Goal: Task Accomplishment & Management: Manage account settings

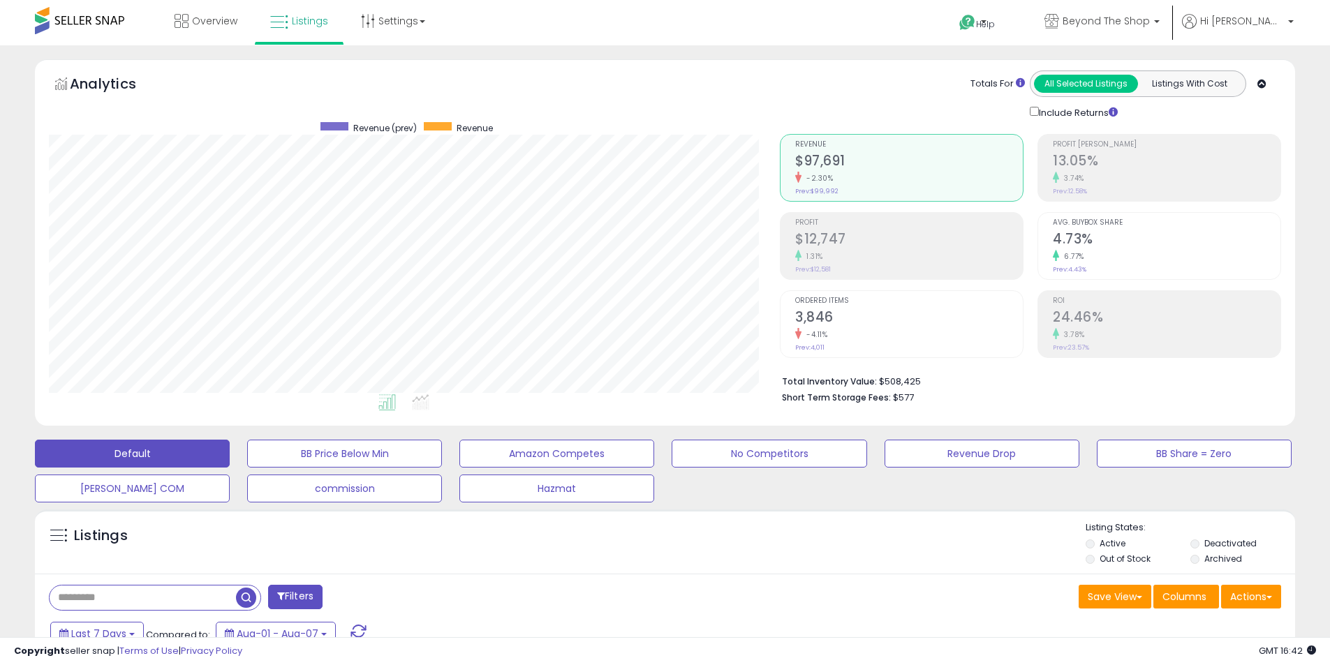
select select "**"
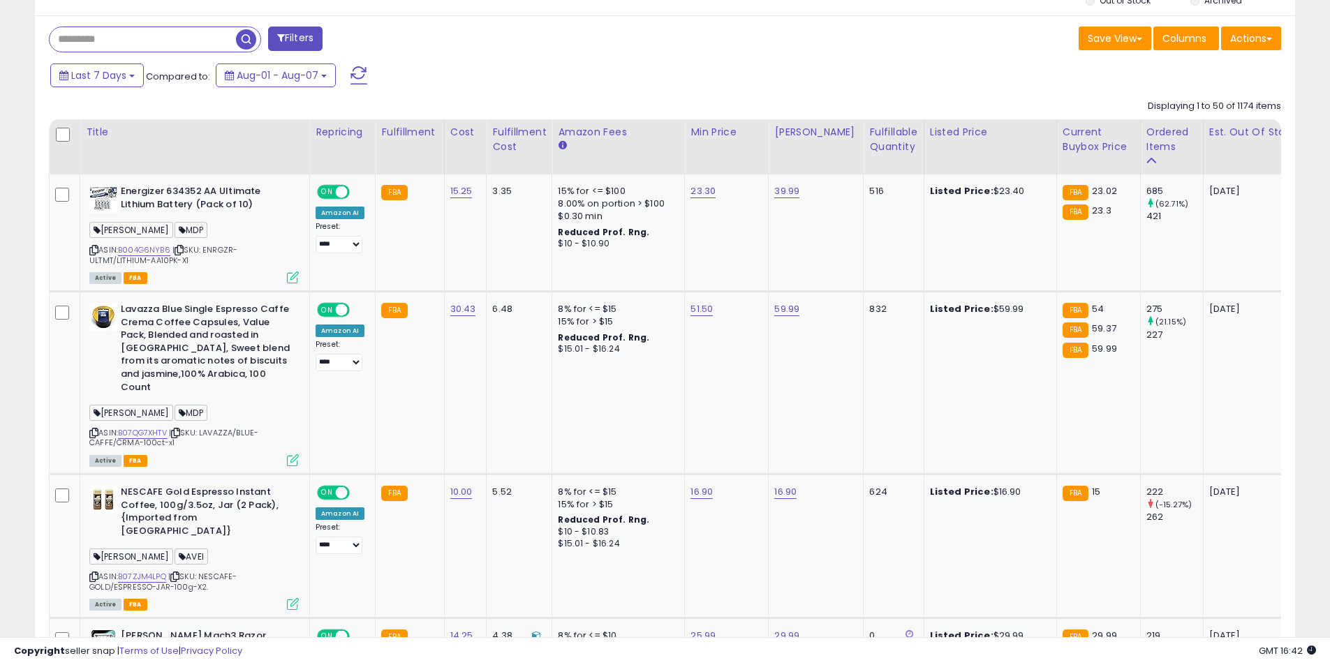
scroll to position [286, 731]
click at [161, 41] on input "text" at bounding box center [186, 39] width 272 height 24
type input "*****"
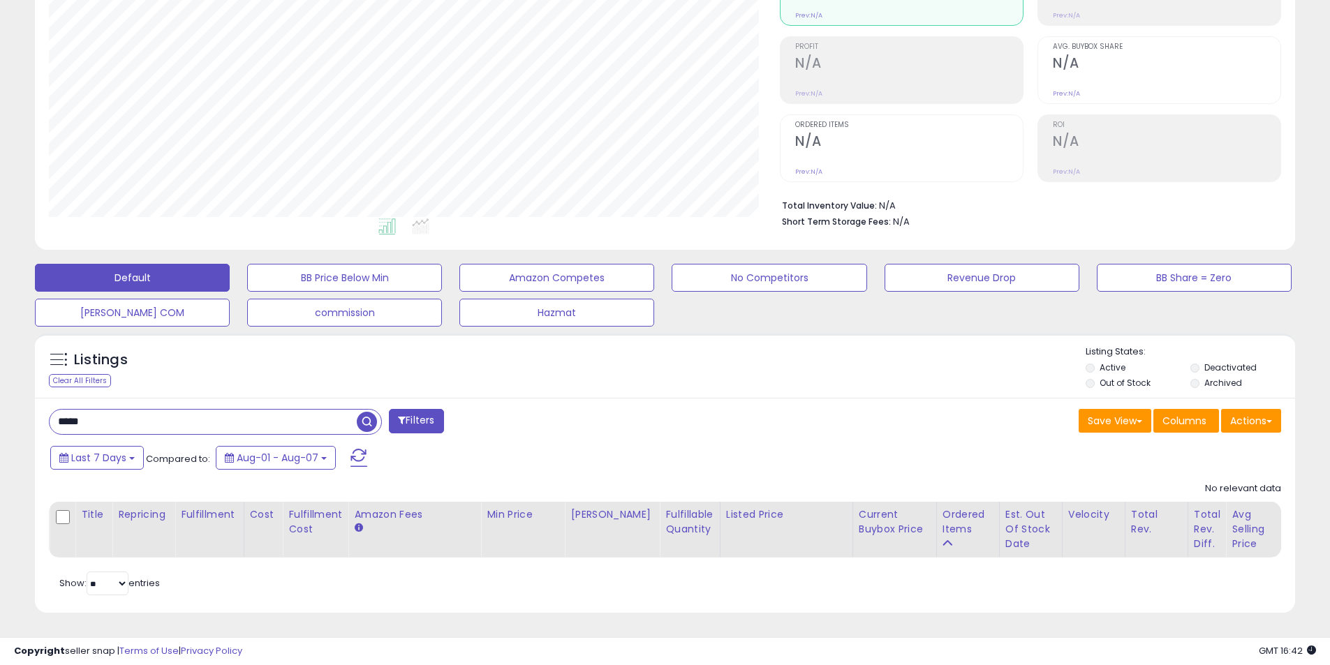
click at [1229, 362] on label "Deactivated" at bounding box center [1230, 368] width 52 height 12
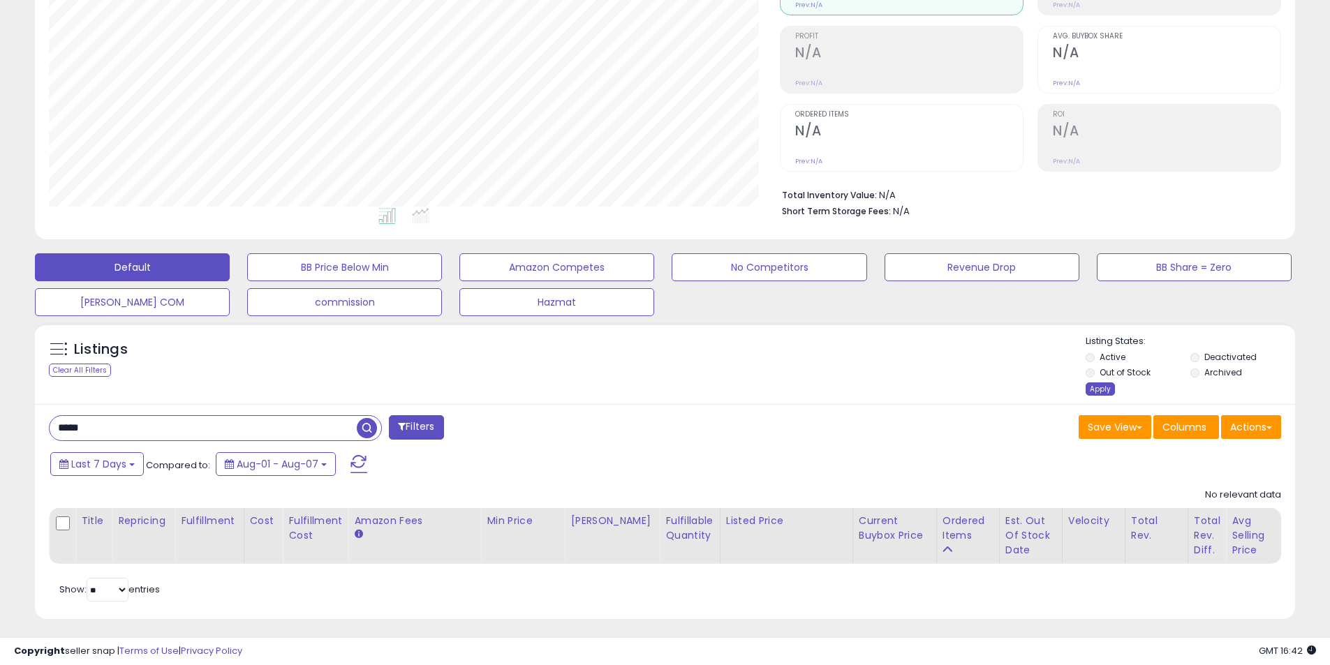
click at [1107, 385] on div "Apply" at bounding box center [1100, 389] width 29 height 13
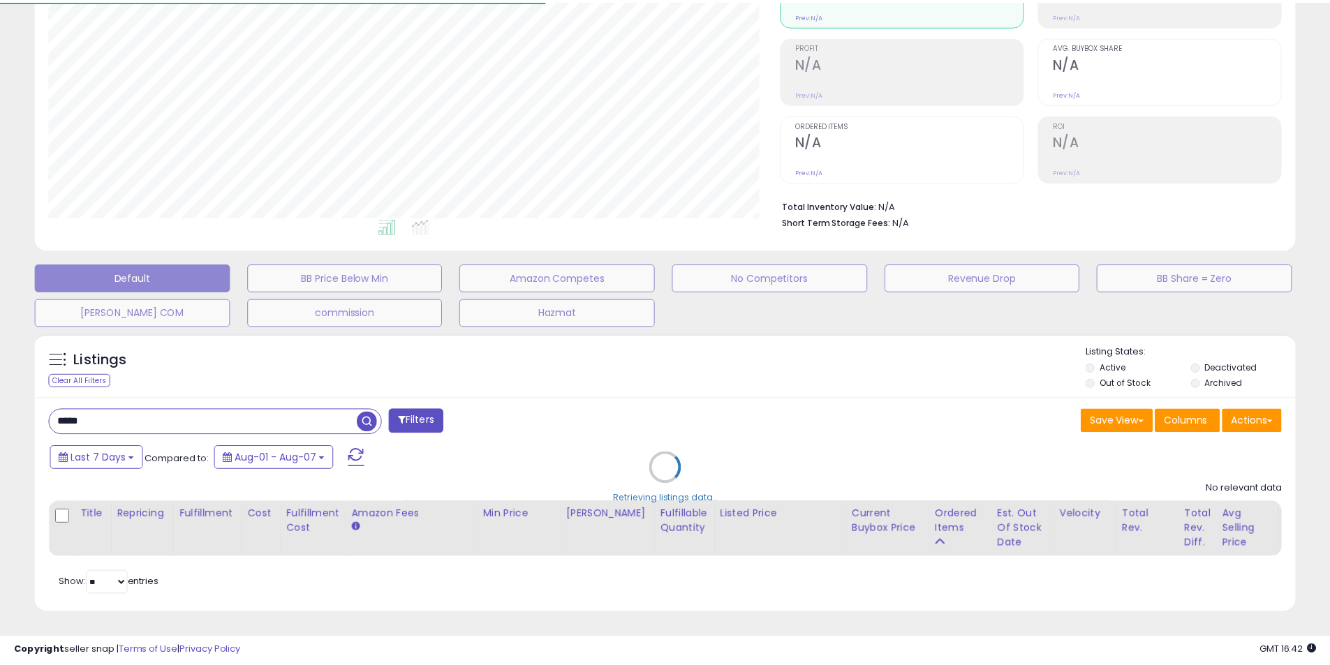
scroll to position [697886, 697442]
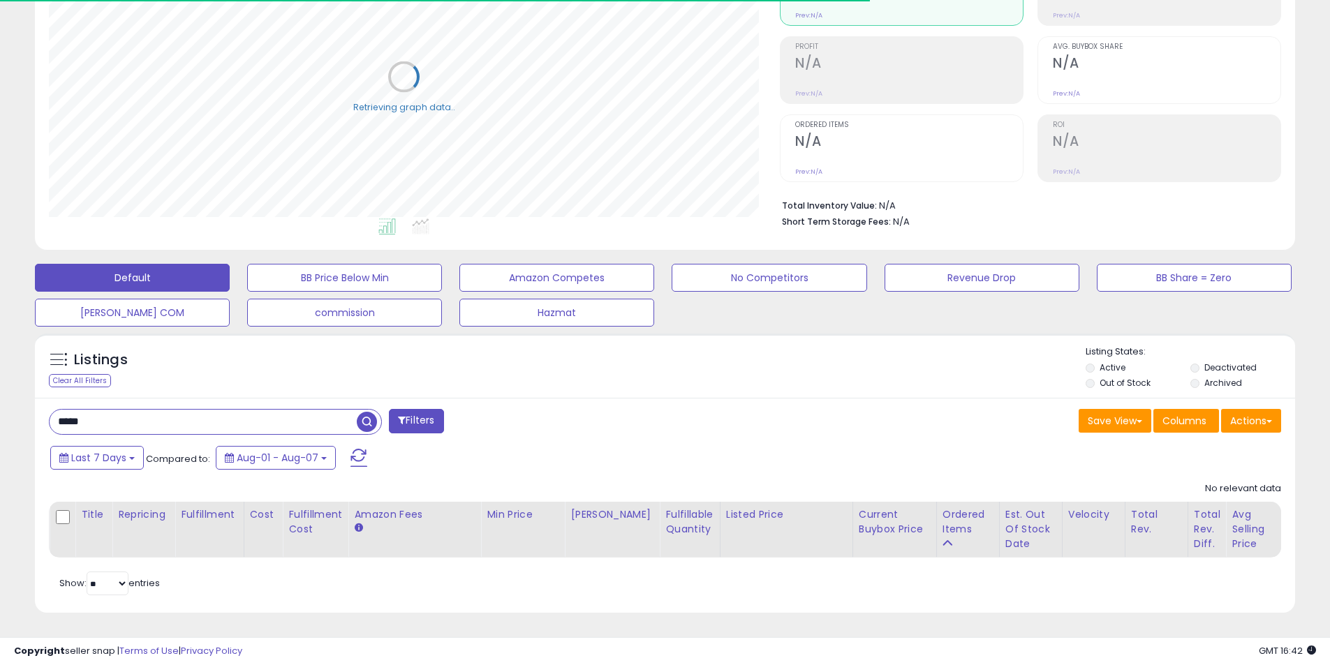
click at [1232, 377] on label "Archived" at bounding box center [1223, 383] width 38 height 12
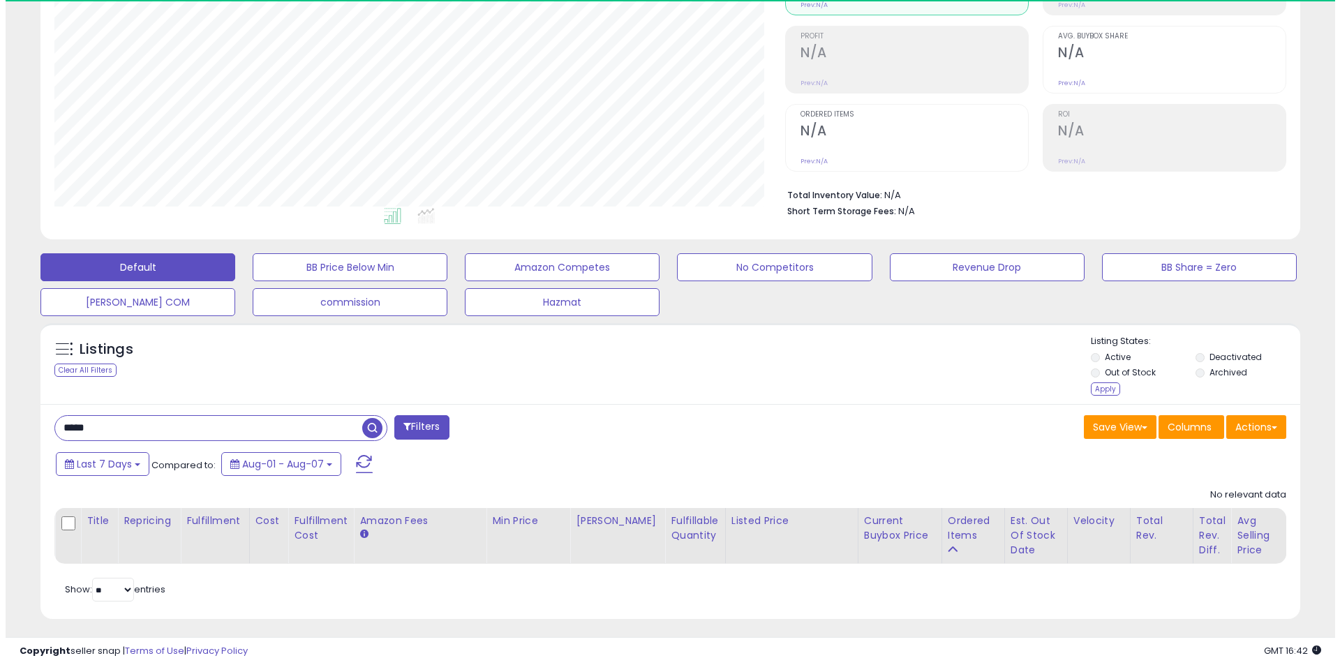
scroll to position [286, 731]
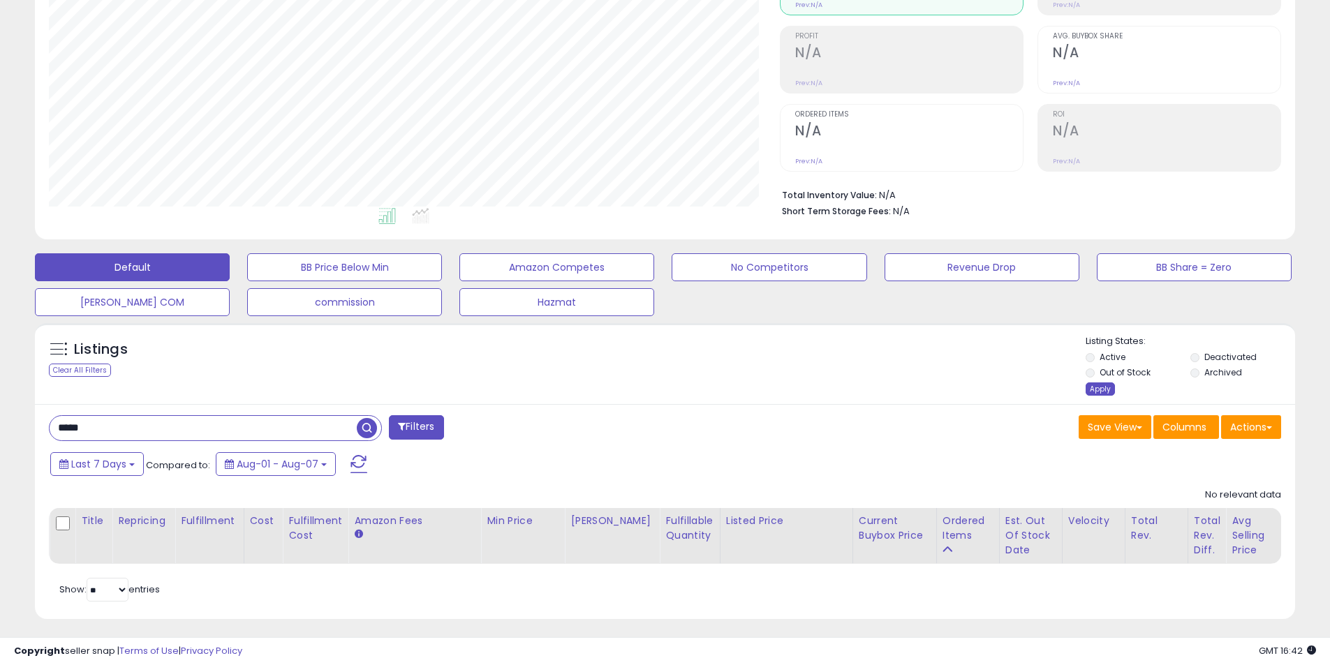
click at [1097, 388] on div "Apply" at bounding box center [1100, 389] width 29 height 13
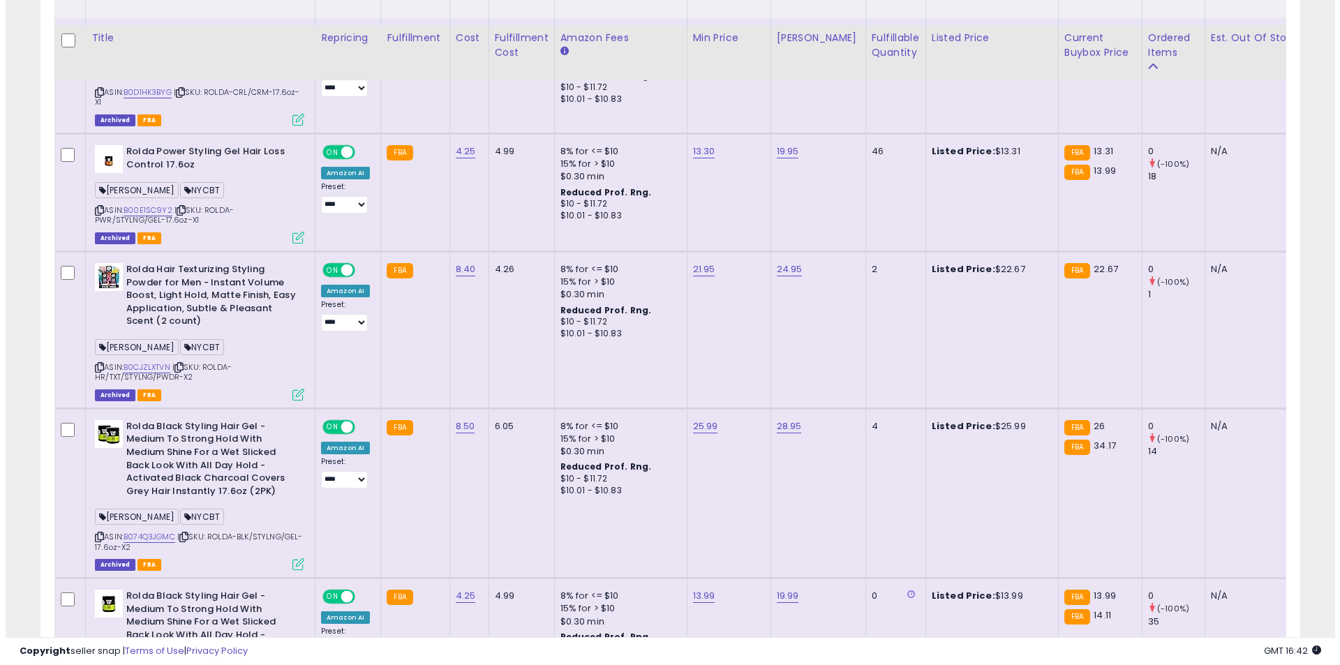
scroll to position [745, 0]
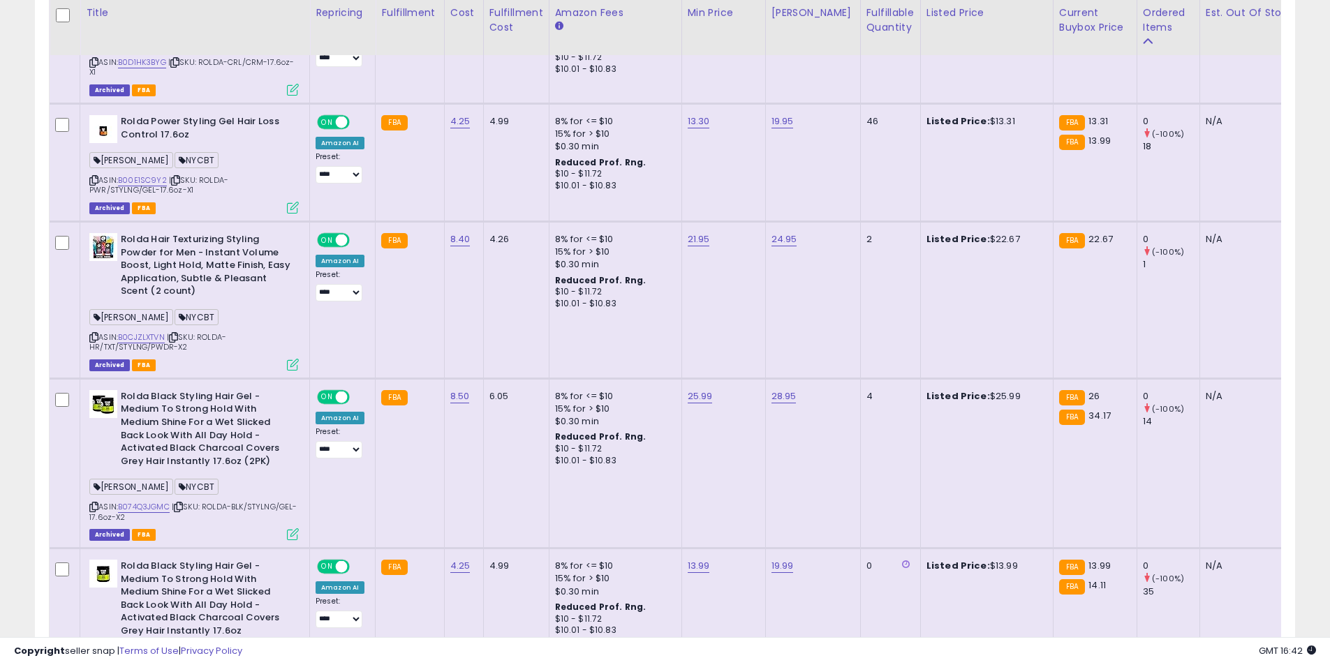
click at [297, 364] on icon at bounding box center [293, 365] width 12 height 12
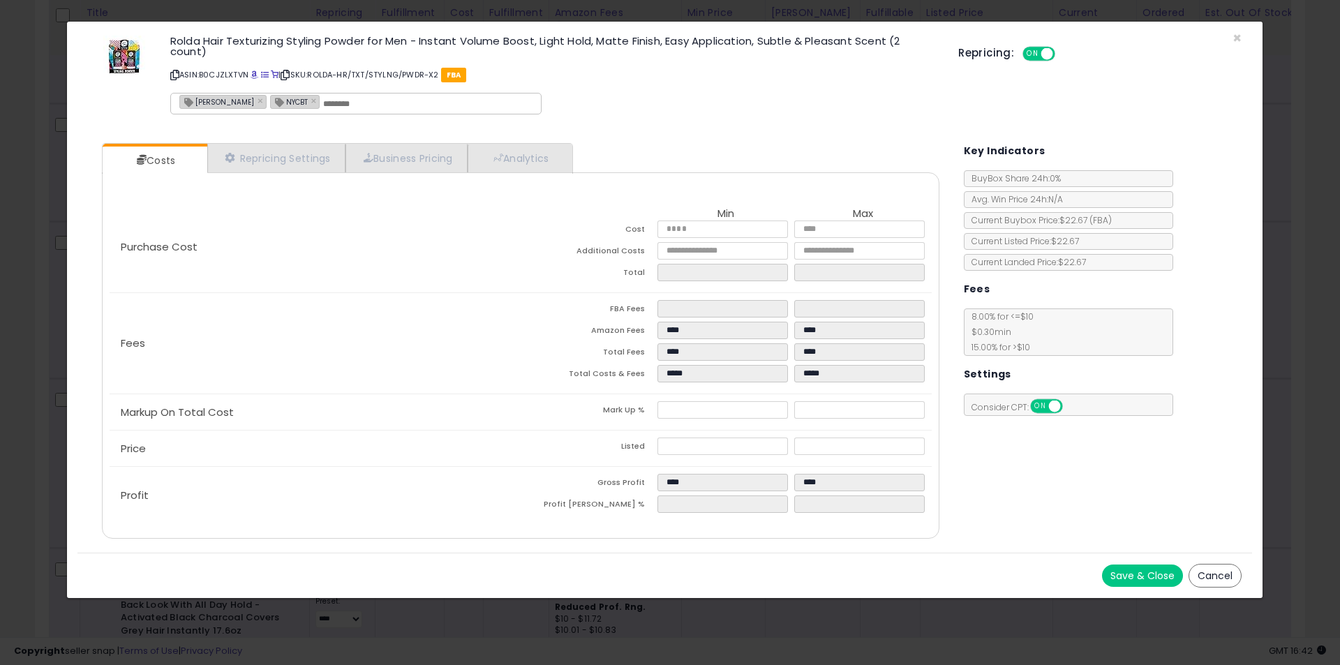
click at [1244, 36] on div "Rolda Hair Texturizing Styling Powder for Men - Instant Volume Boost, Light Hol…" at bounding box center [664, 77] width 1175 height 90
click at [1236, 39] on span "×" at bounding box center [1237, 38] width 9 height 20
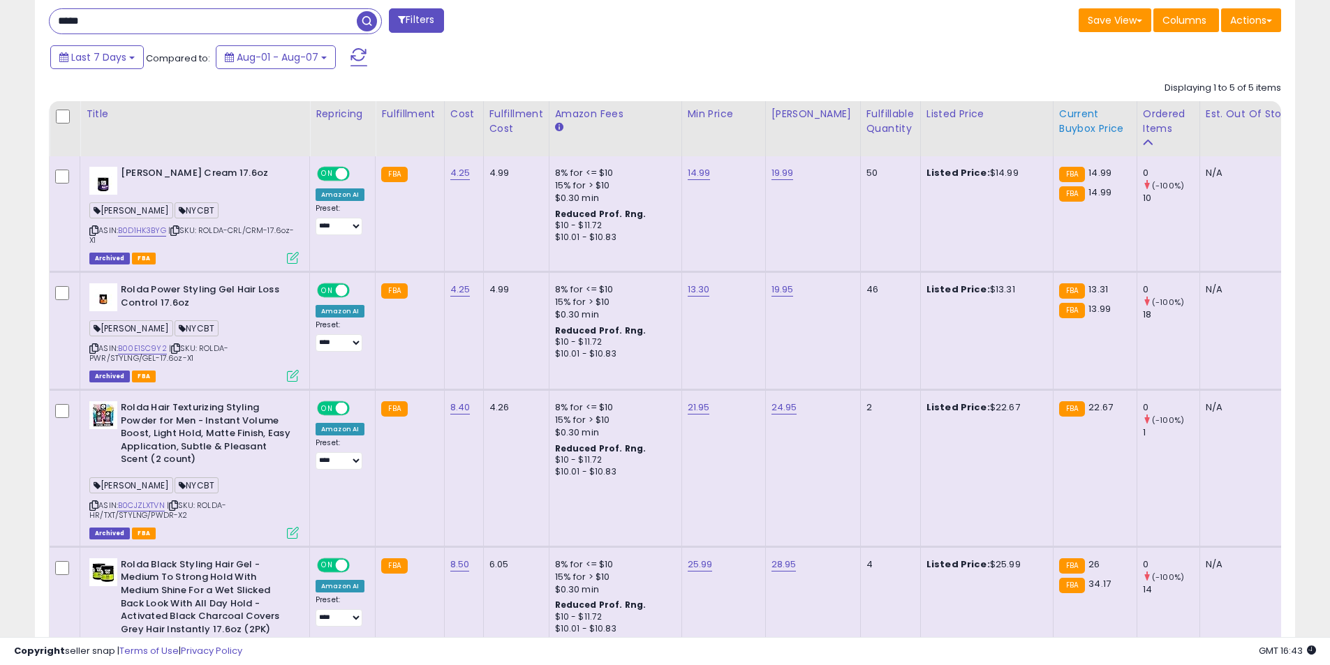
scroll to position [535, 0]
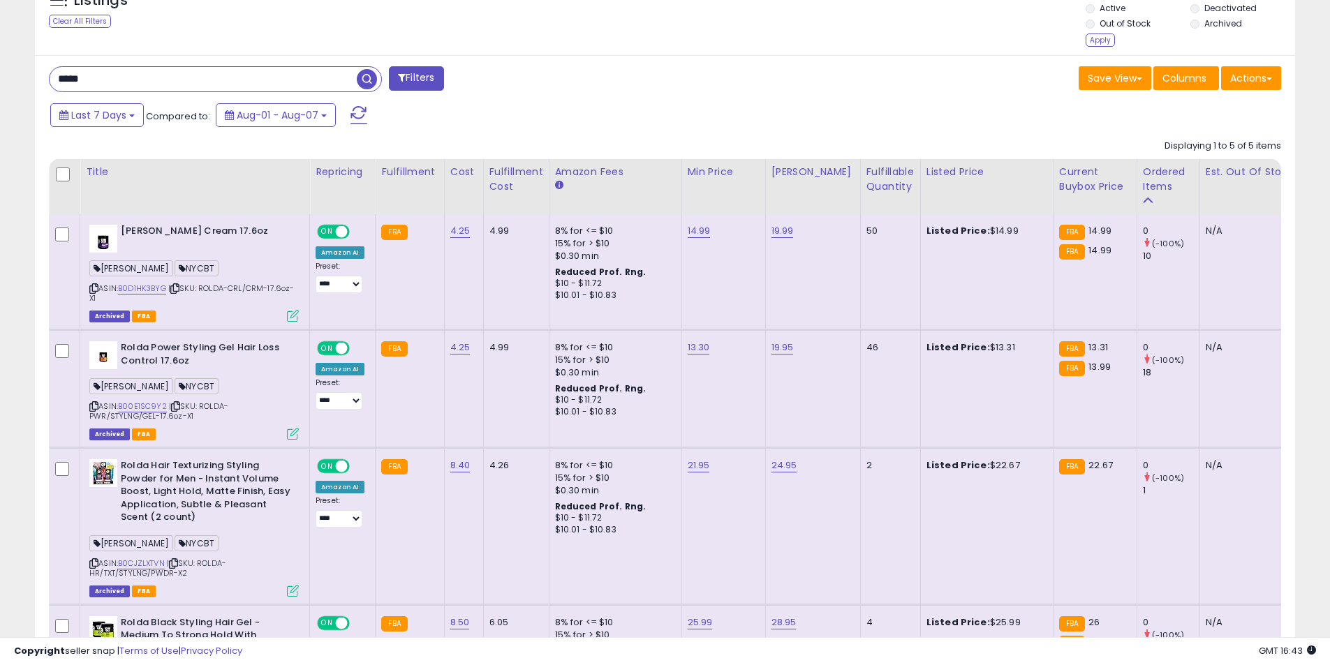
click at [1206, 13] on label "Deactivated" at bounding box center [1230, 8] width 52 height 12
click at [1105, 43] on div "Apply" at bounding box center [1100, 40] width 29 height 13
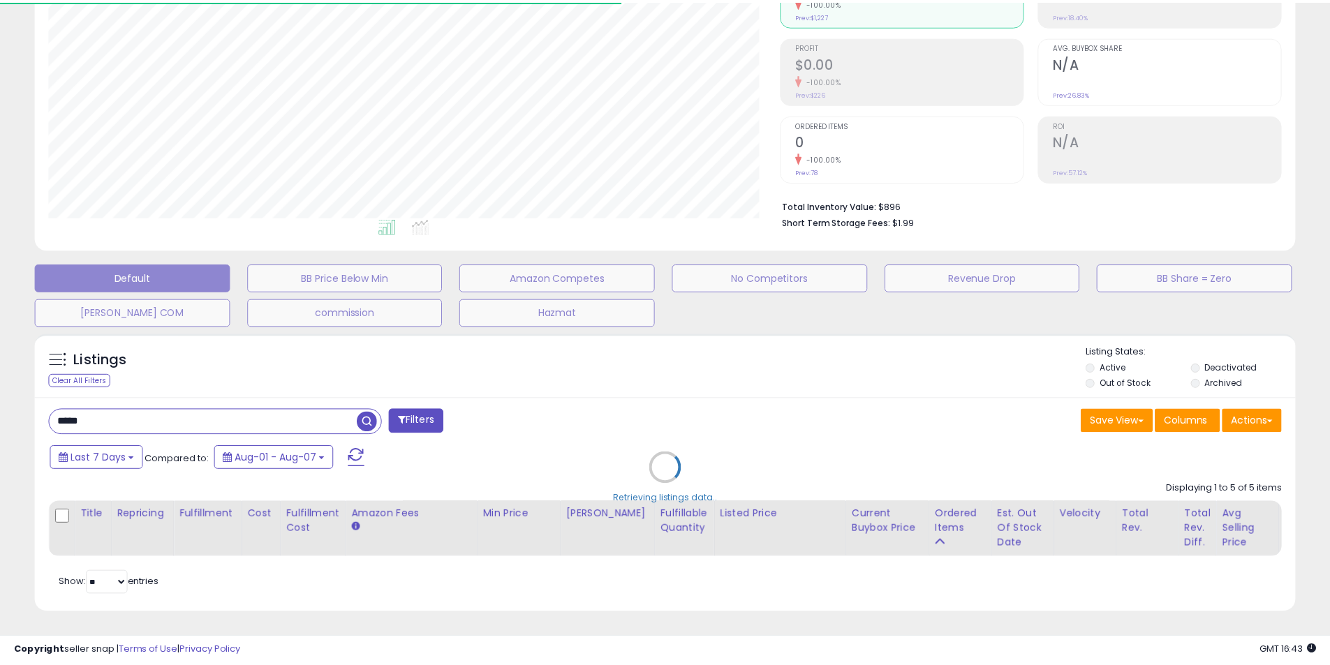
scroll to position [697886, 697442]
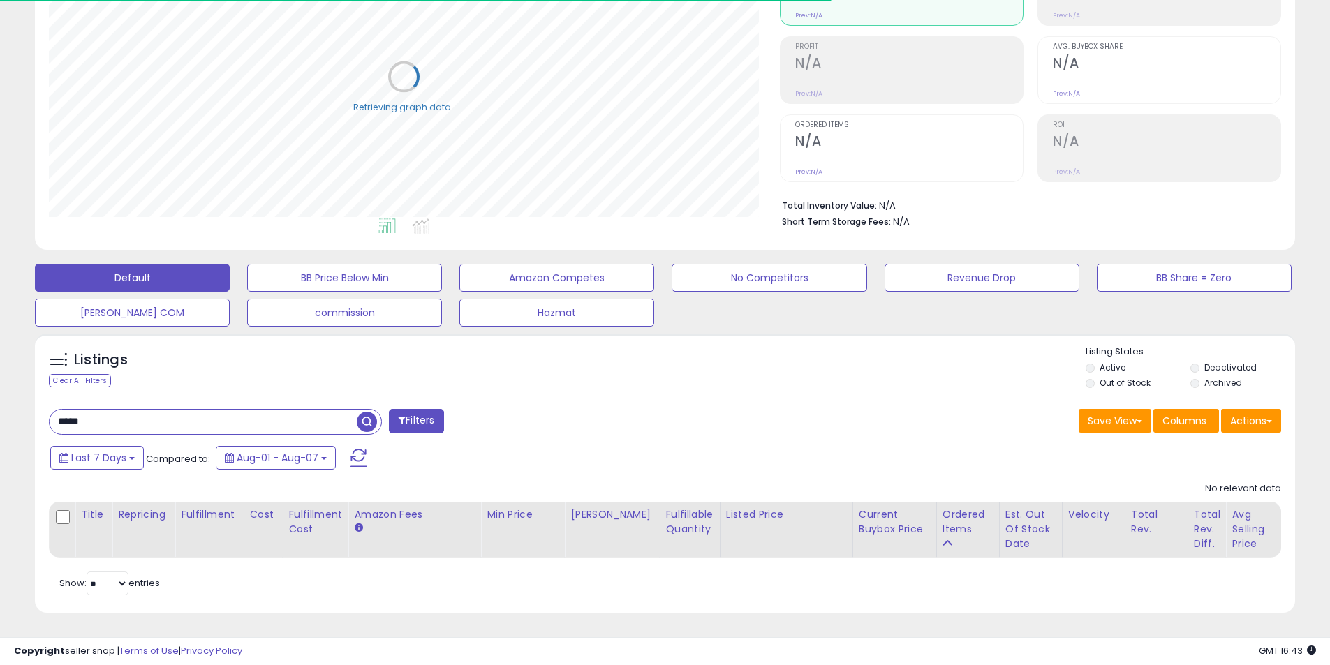
click at [156, 410] on input "*****" at bounding box center [203, 422] width 307 height 24
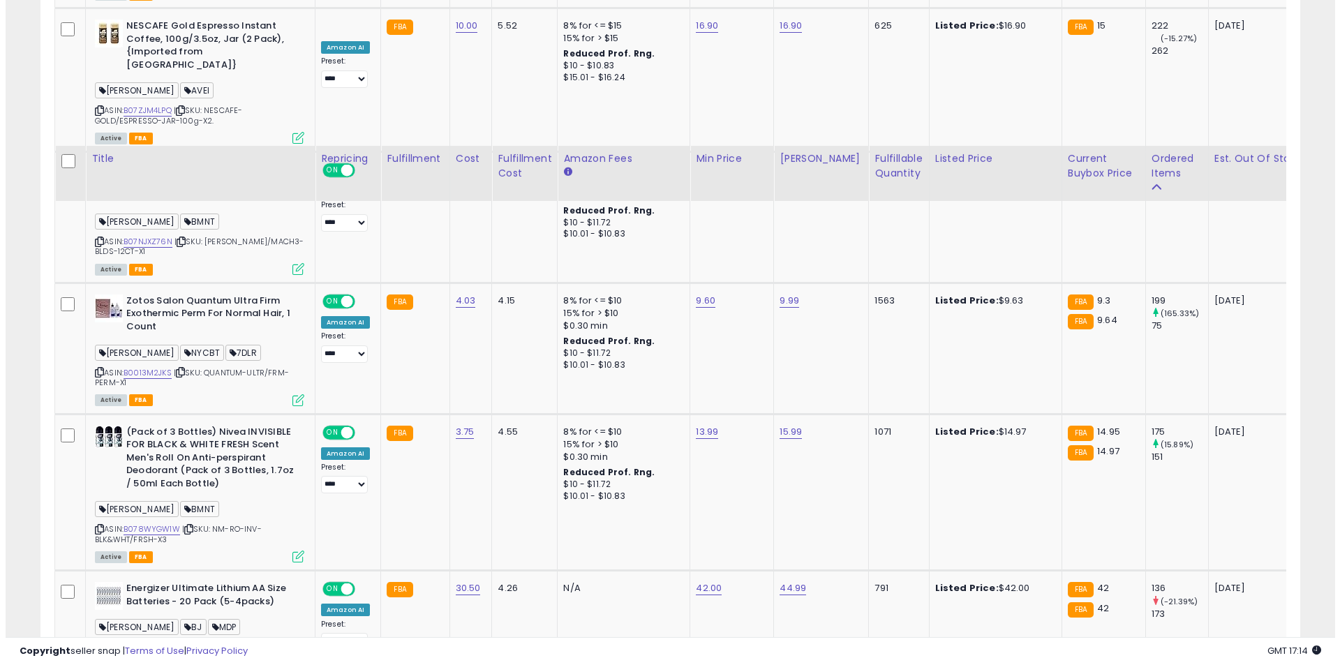
scroll to position [1234, 0]
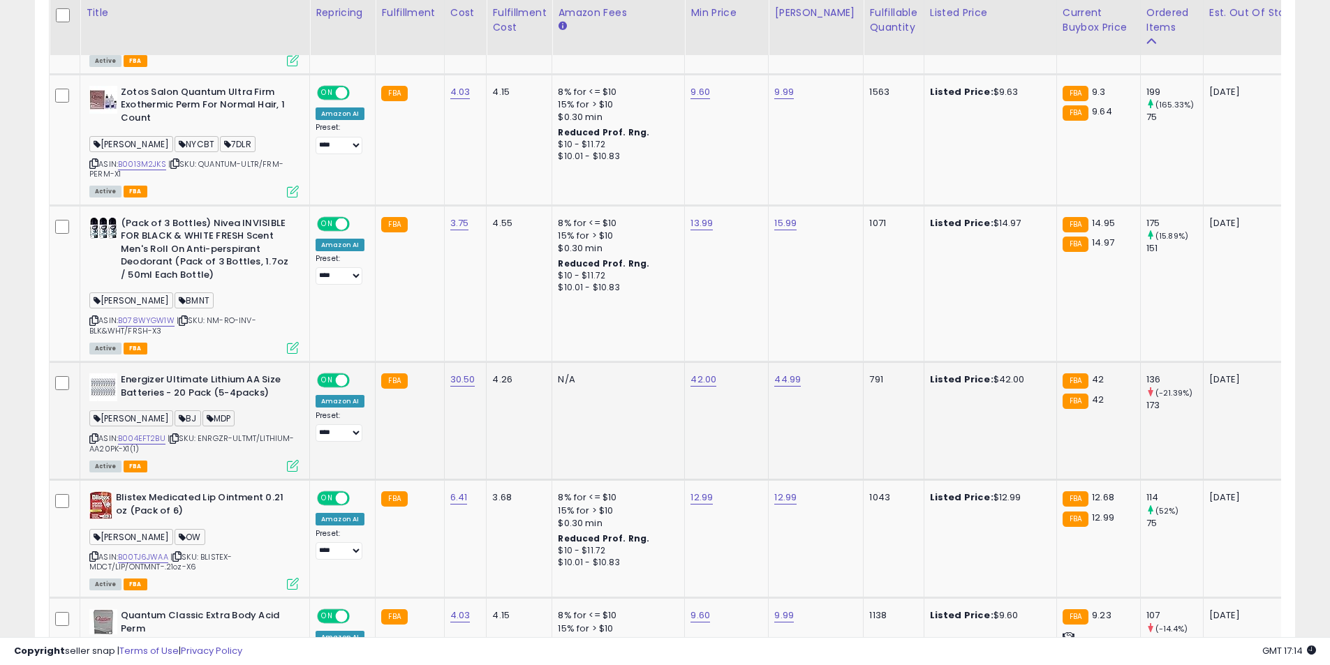
click at [299, 443] on td "Energizer Ultimate Lithium AA Size Batteries - 20 Pack (5-4packs) [PERSON_NAME]…" at bounding box center [195, 421] width 230 height 118
click at [297, 460] on icon at bounding box center [293, 466] width 12 height 12
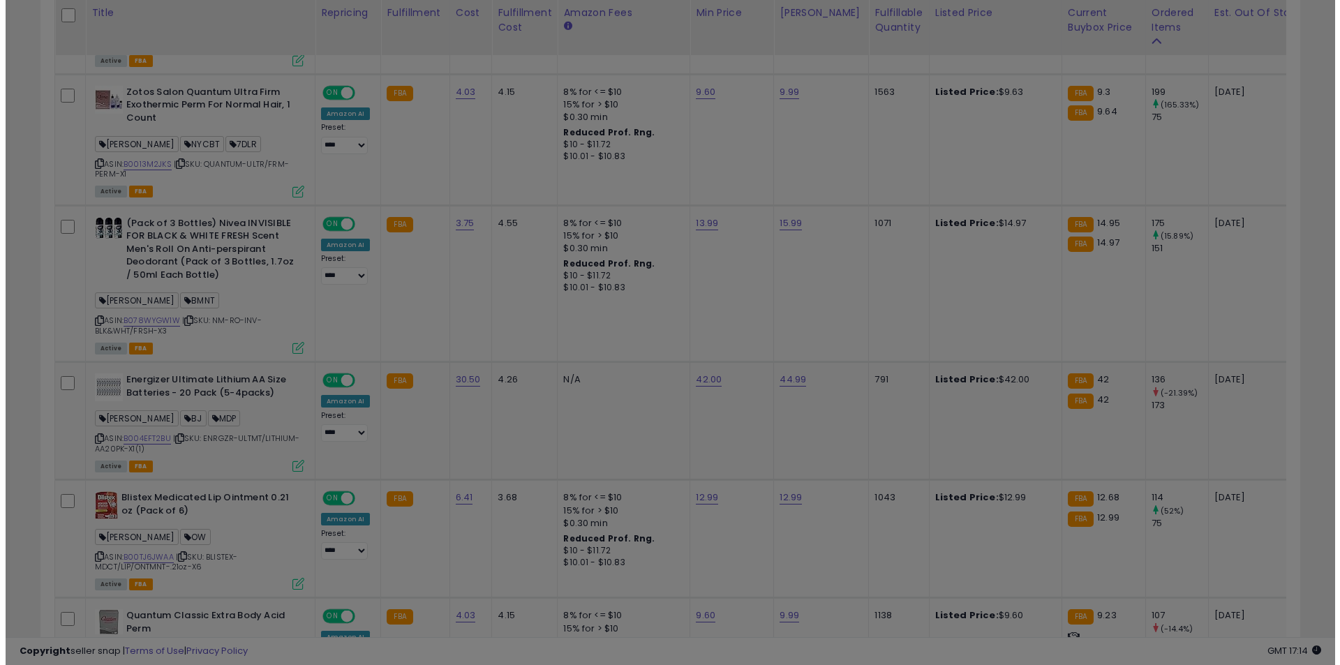
scroll to position [286, 737]
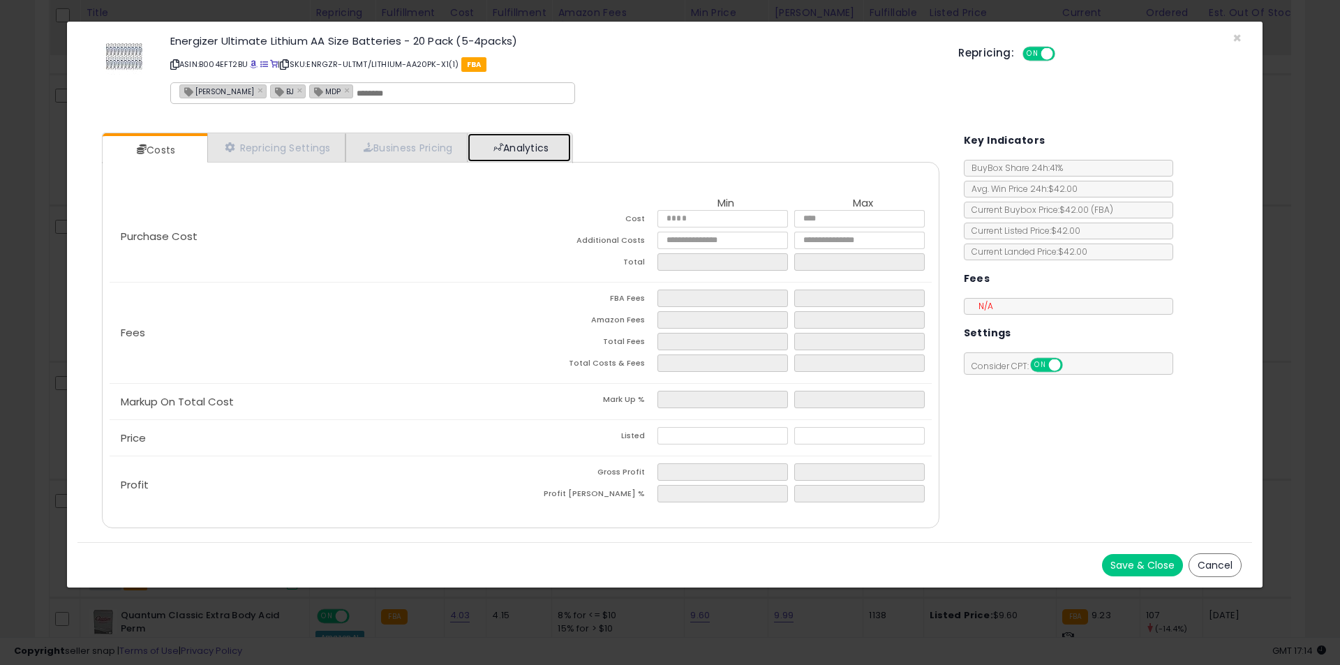
click at [526, 152] on link "Analytics" at bounding box center [519, 147] width 103 height 29
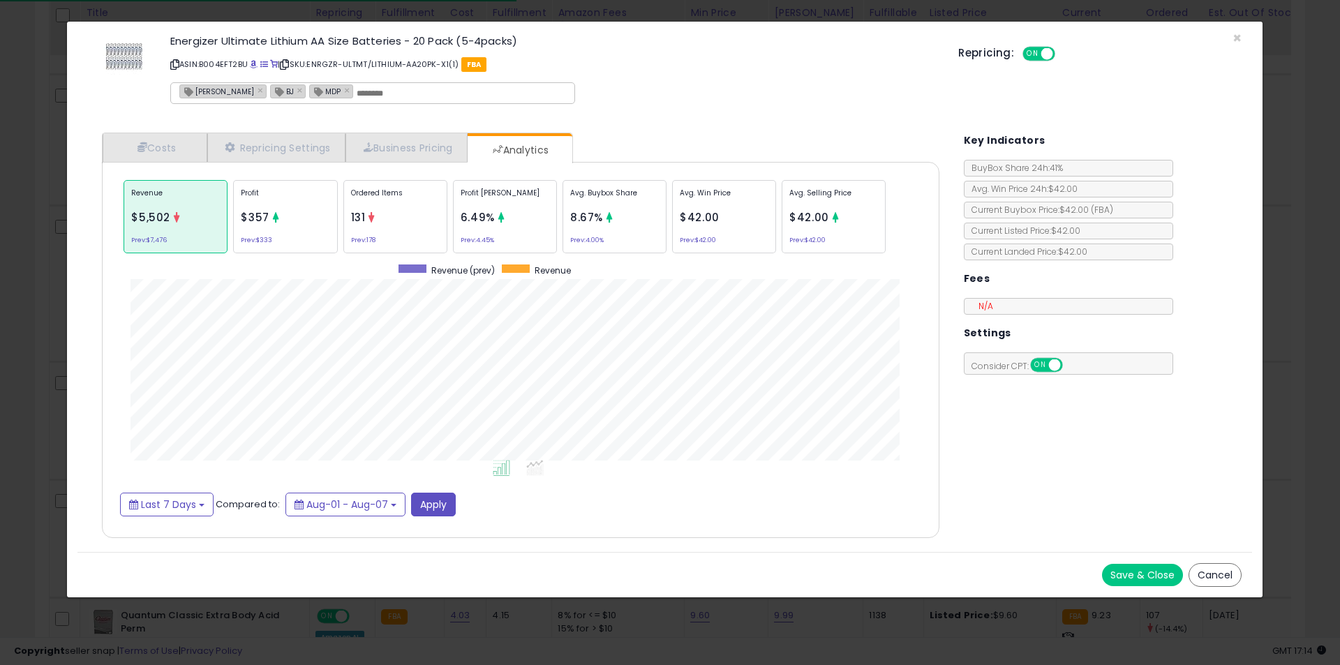
scroll to position [429, 866]
click at [402, 205] on p "Ordered Items" at bounding box center [395, 198] width 89 height 21
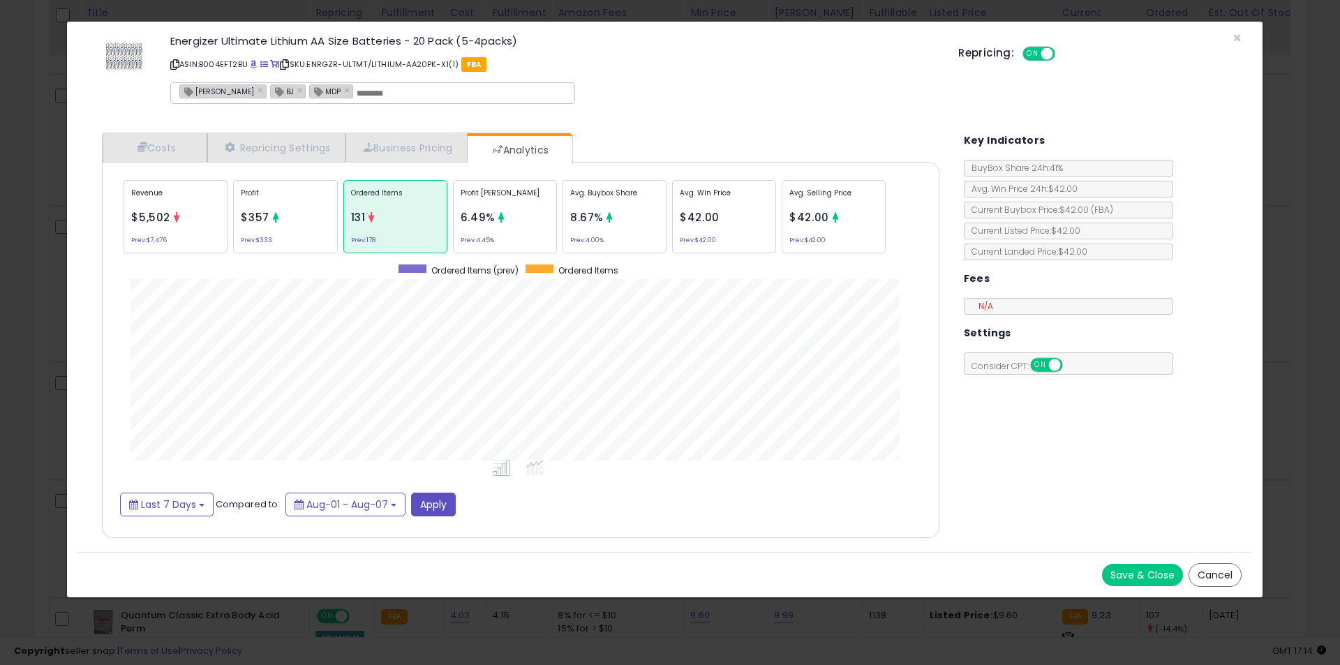
click at [0, 288] on div "× Close Energizer Ultimate Lithium AA Size Batteries - 20 Pack (5-4packs) ASIN:…" at bounding box center [670, 332] width 1340 height 665
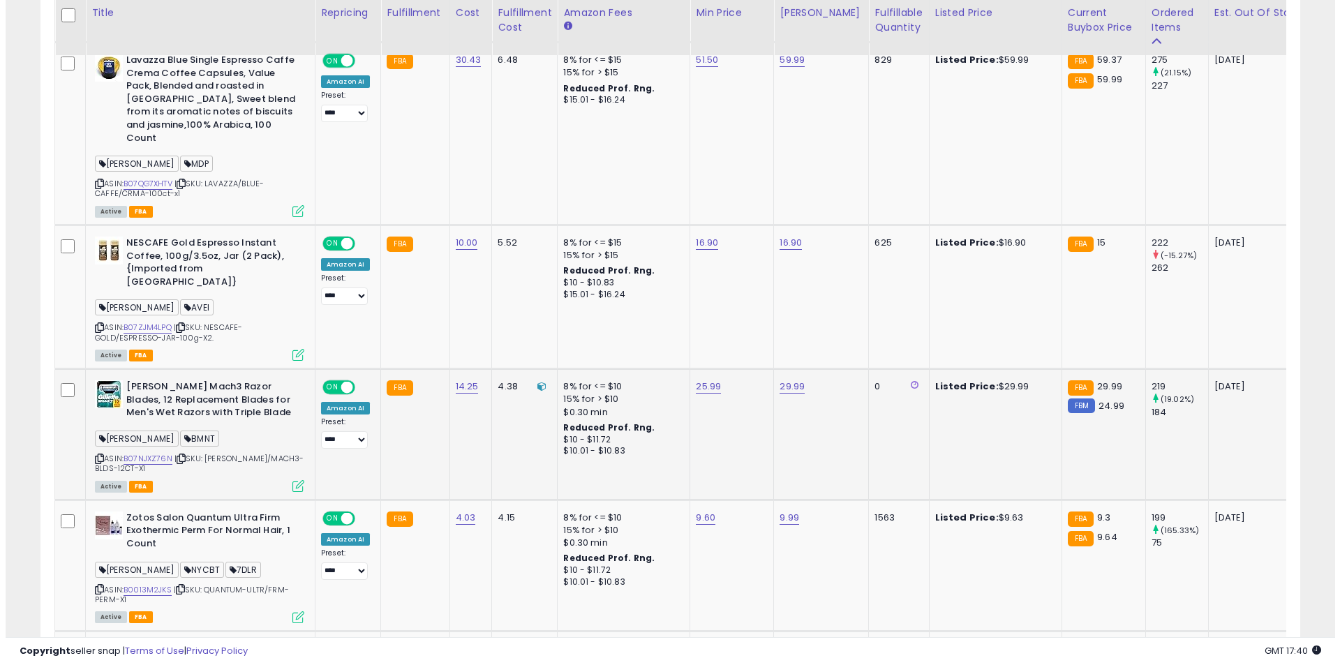
scroll to position [815, 0]
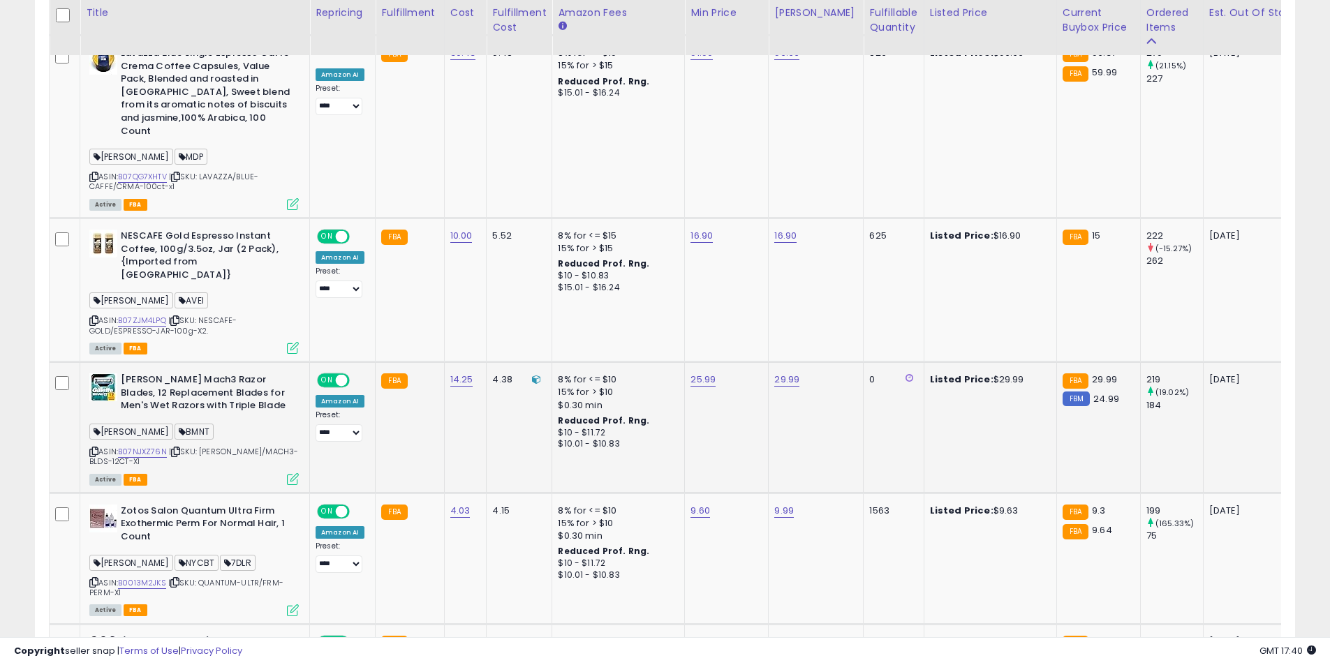
click at [293, 473] on icon at bounding box center [293, 479] width 12 height 12
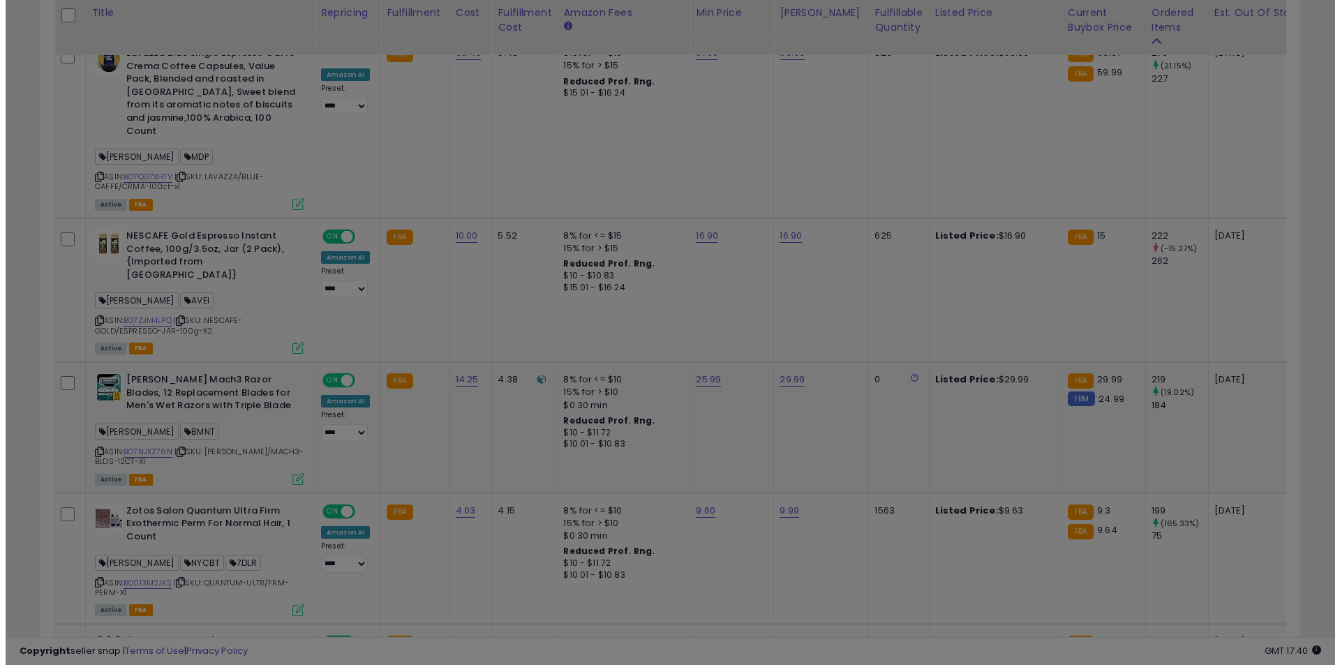
scroll to position [286, 737]
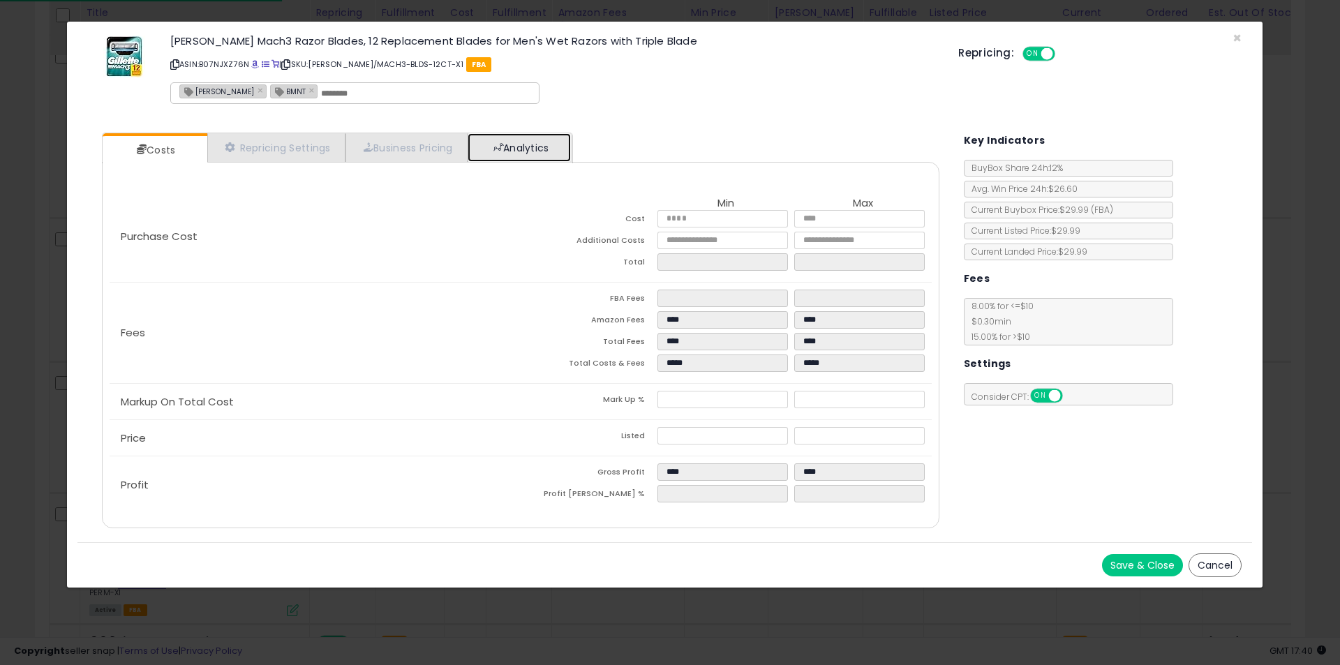
click at [489, 144] on link "Analytics" at bounding box center [519, 147] width 103 height 29
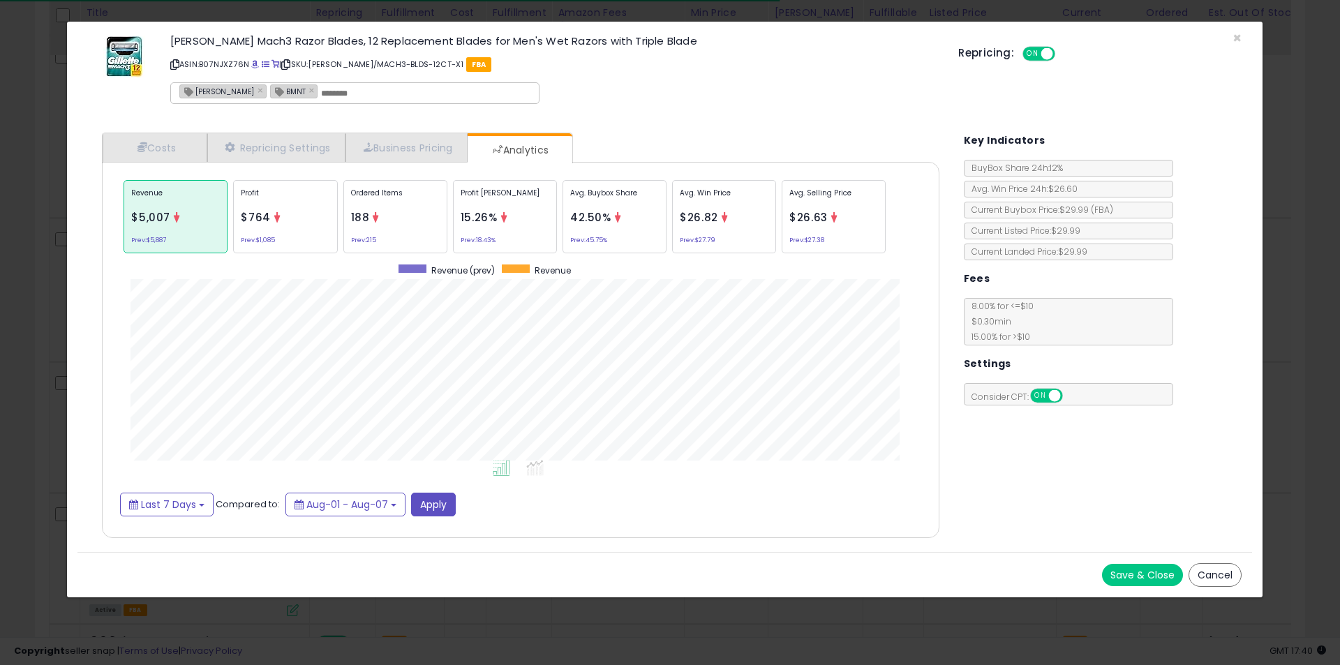
click at [392, 204] on p "Ordered Items" at bounding box center [395, 198] width 89 height 21
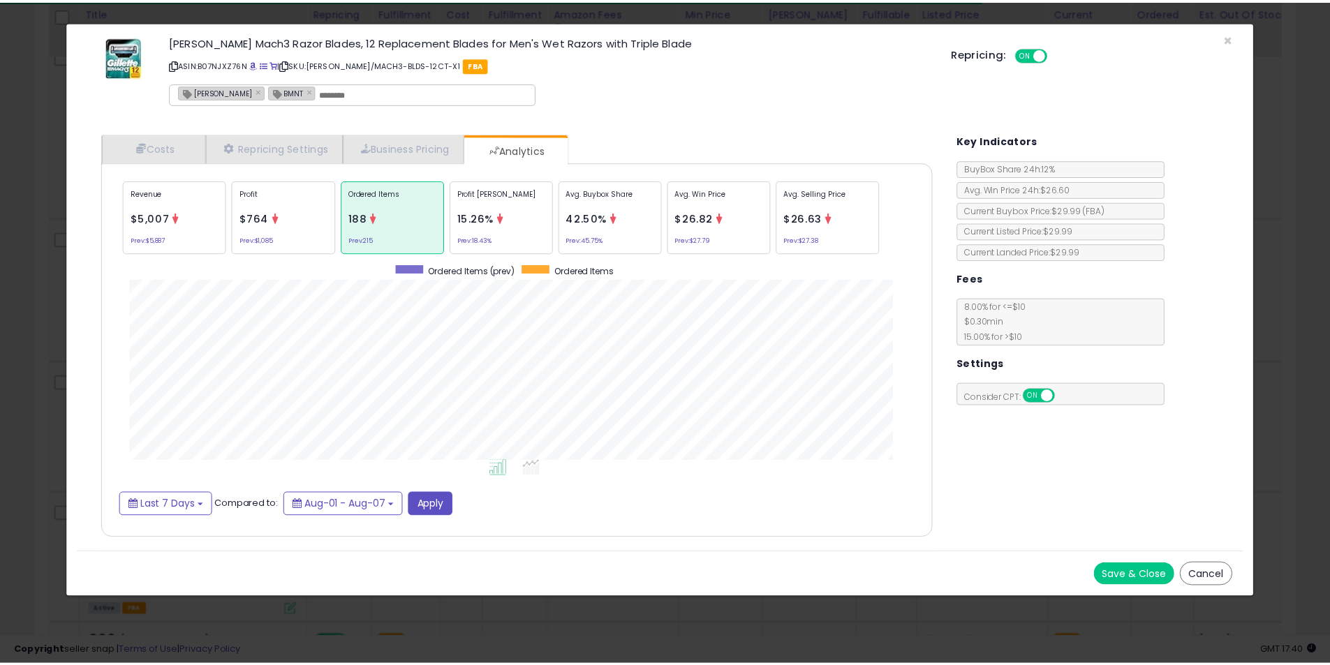
scroll to position [429, 866]
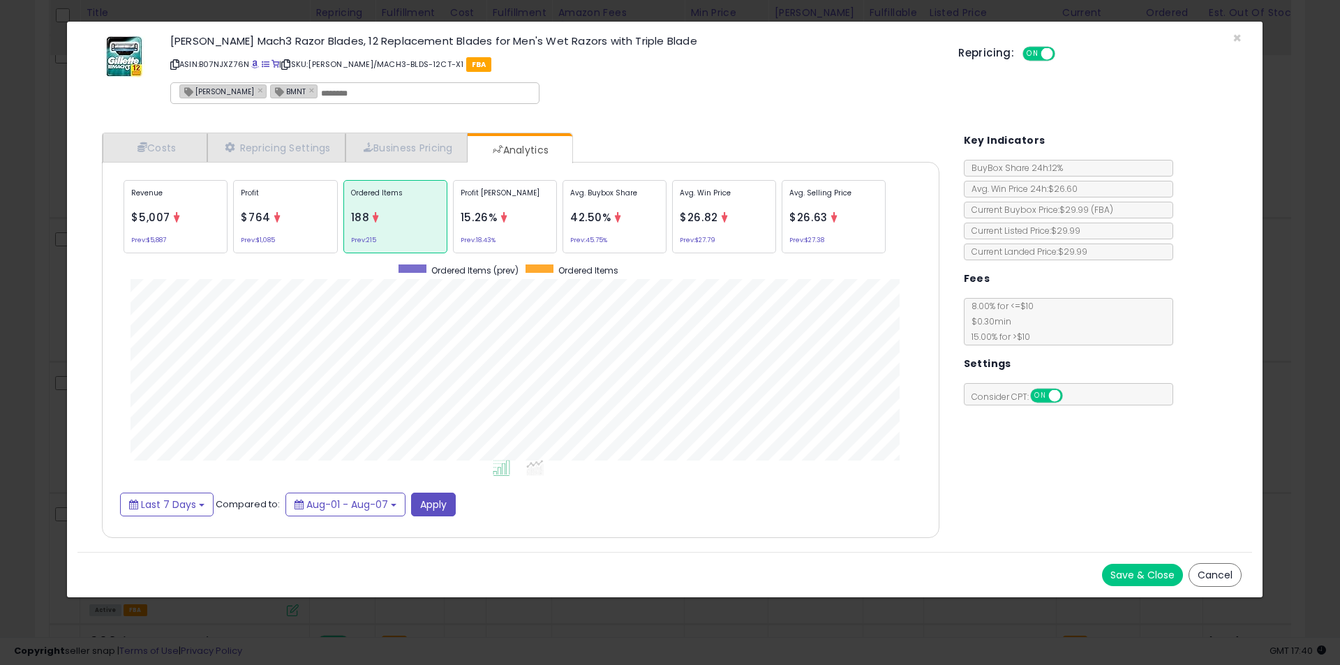
click at [36, 339] on div "× Close [PERSON_NAME] Mach3 Razor Blades, 12 Replacement Blades for Men's Wet R…" at bounding box center [670, 332] width 1340 height 665
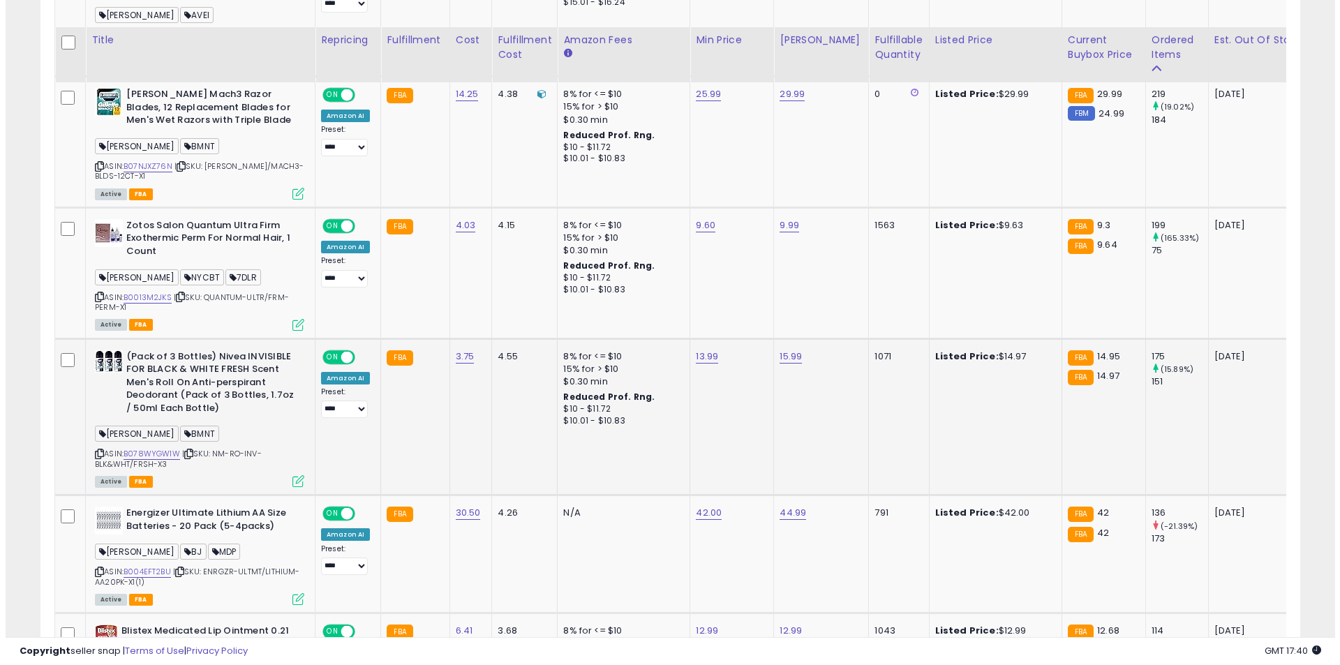
scroll to position [1164, 0]
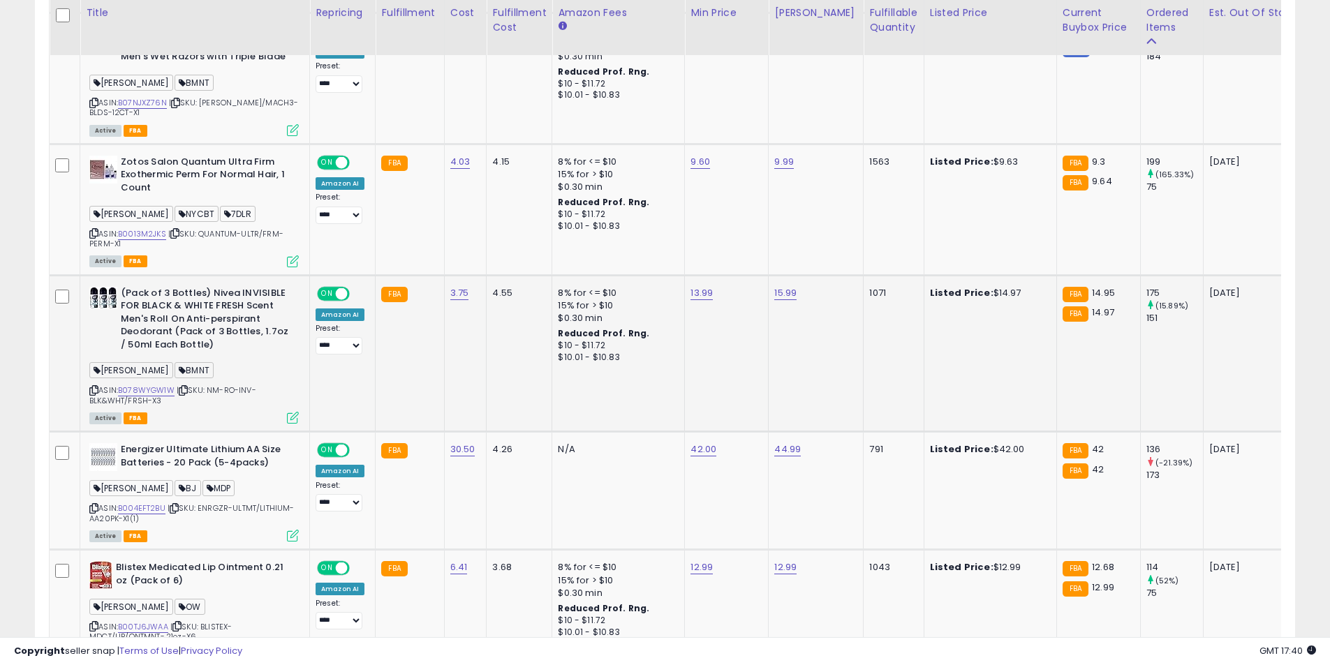
click at [286, 413] on div "Active FBA" at bounding box center [193, 418] width 209 height 10
click at [289, 412] on icon at bounding box center [293, 418] width 12 height 12
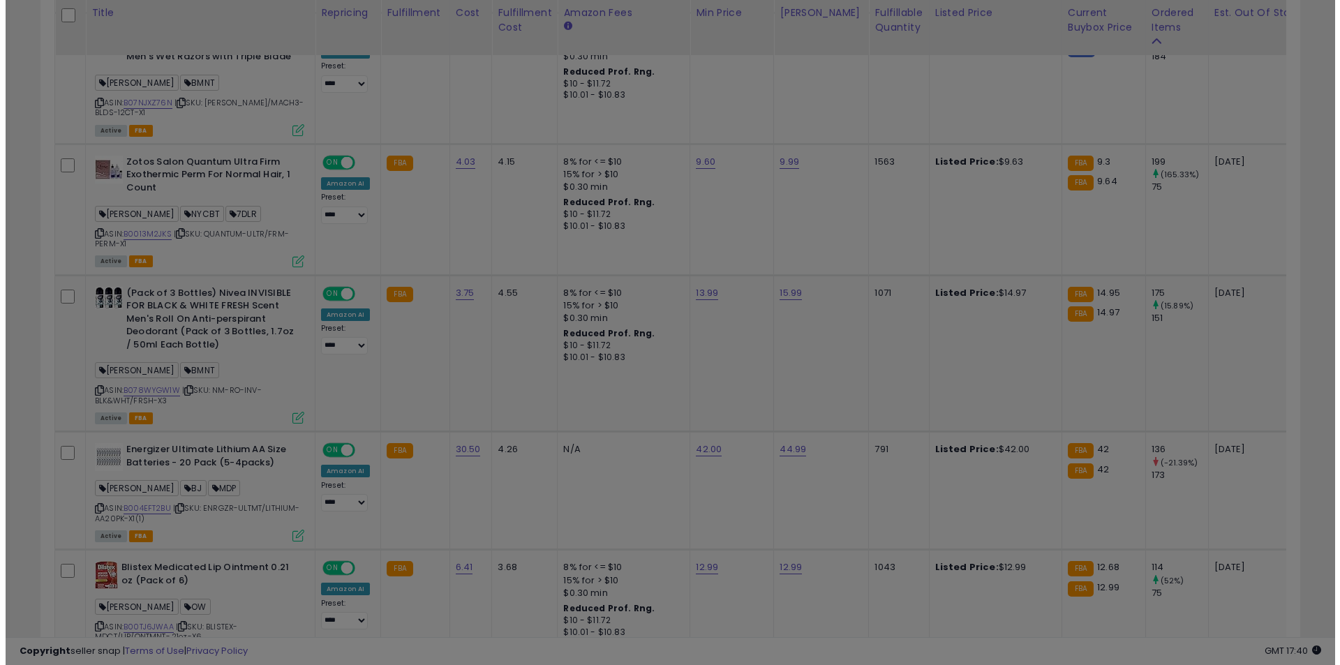
scroll to position [286, 737]
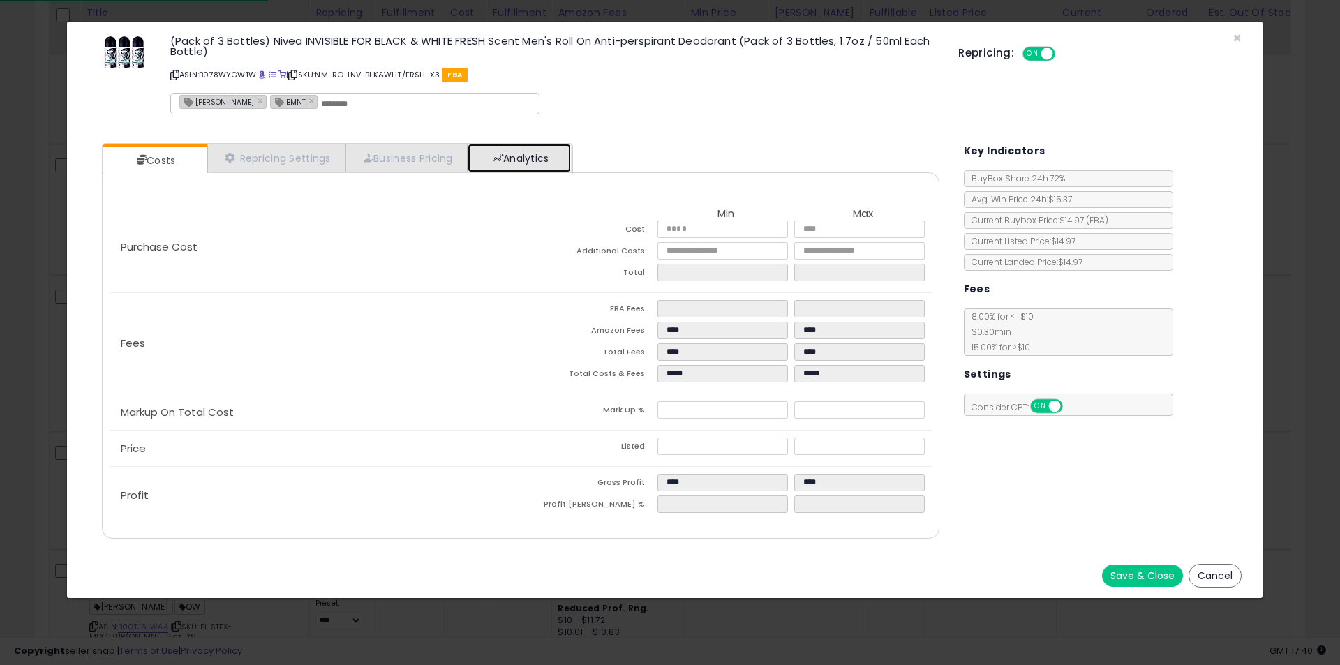
click at [494, 161] on link "Analytics" at bounding box center [519, 158] width 103 height 29
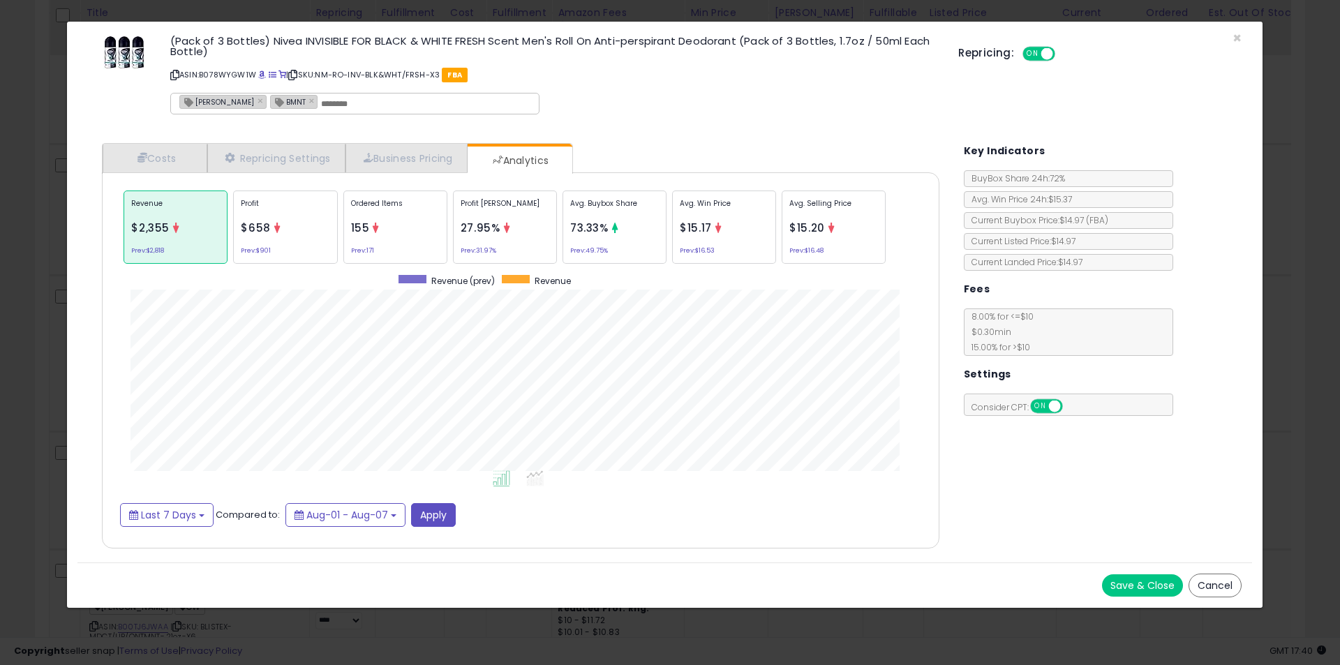
scroll to position [429, 866]
click at [378, 216] on p "Ordered Items" at bounding box center [395, 208] width 89 height 21
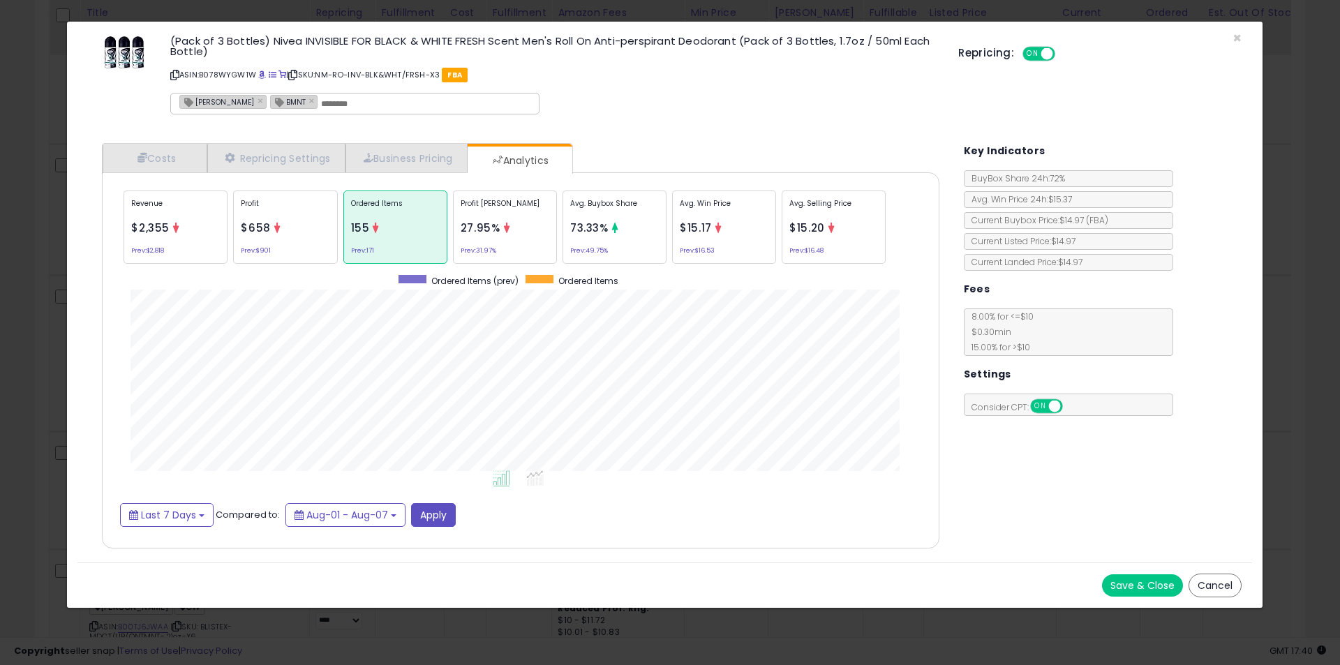
click at [44, 272] on div "× Close (Pack of 3 Bottles) Nivea INVISIBLE FOR BLACK & WHITE FRESH Scent Men's…" at bounding box center [670, 332] width 1340 height 665
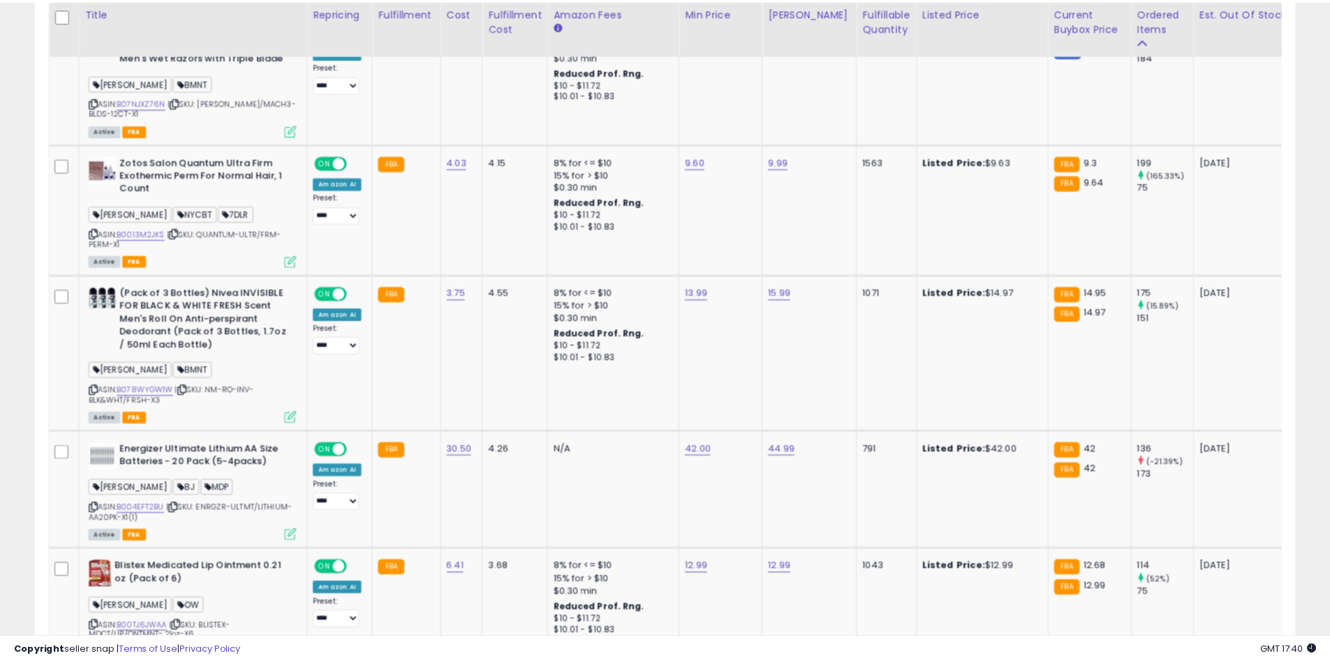
scroll to position [697886, 697442]
